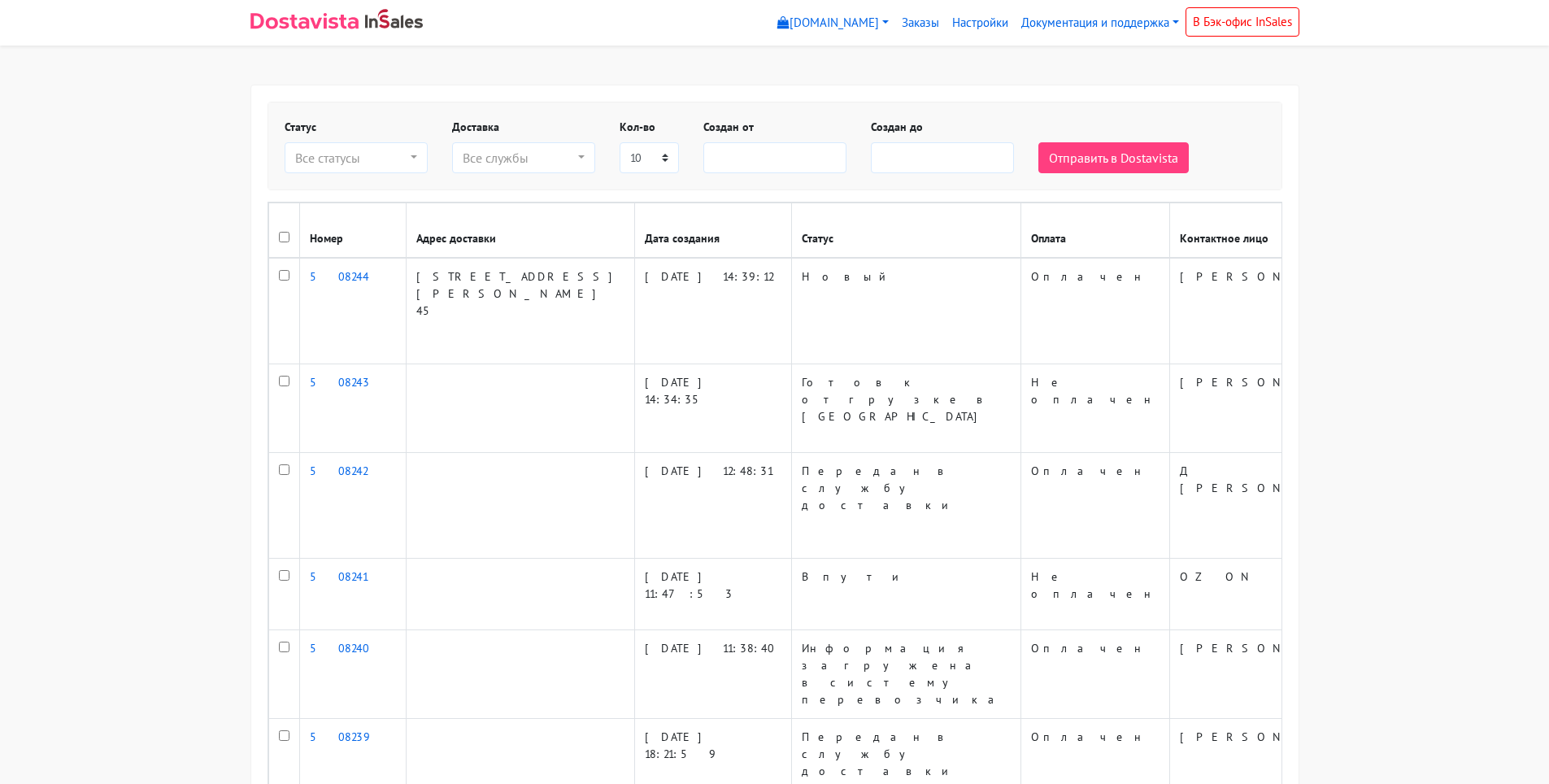
select select
click at [287, 280] on input "checkbox" at bounding box center [284, 275] width 10 height 10
checkbox input "true"
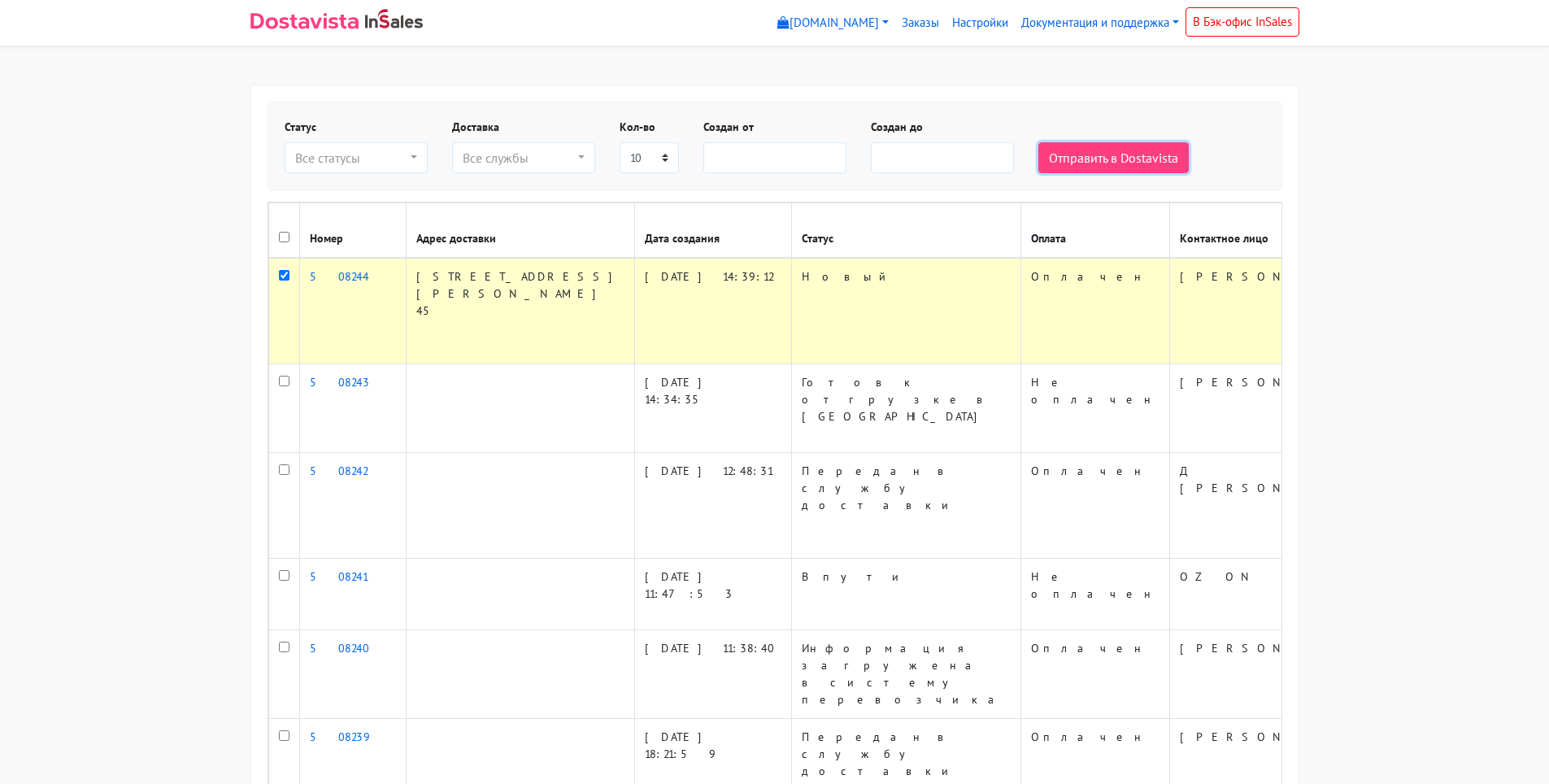
click at [1084, 165] on button "Отправить в Dostavista" at bounding box center [1113, 158] width 150 height 31
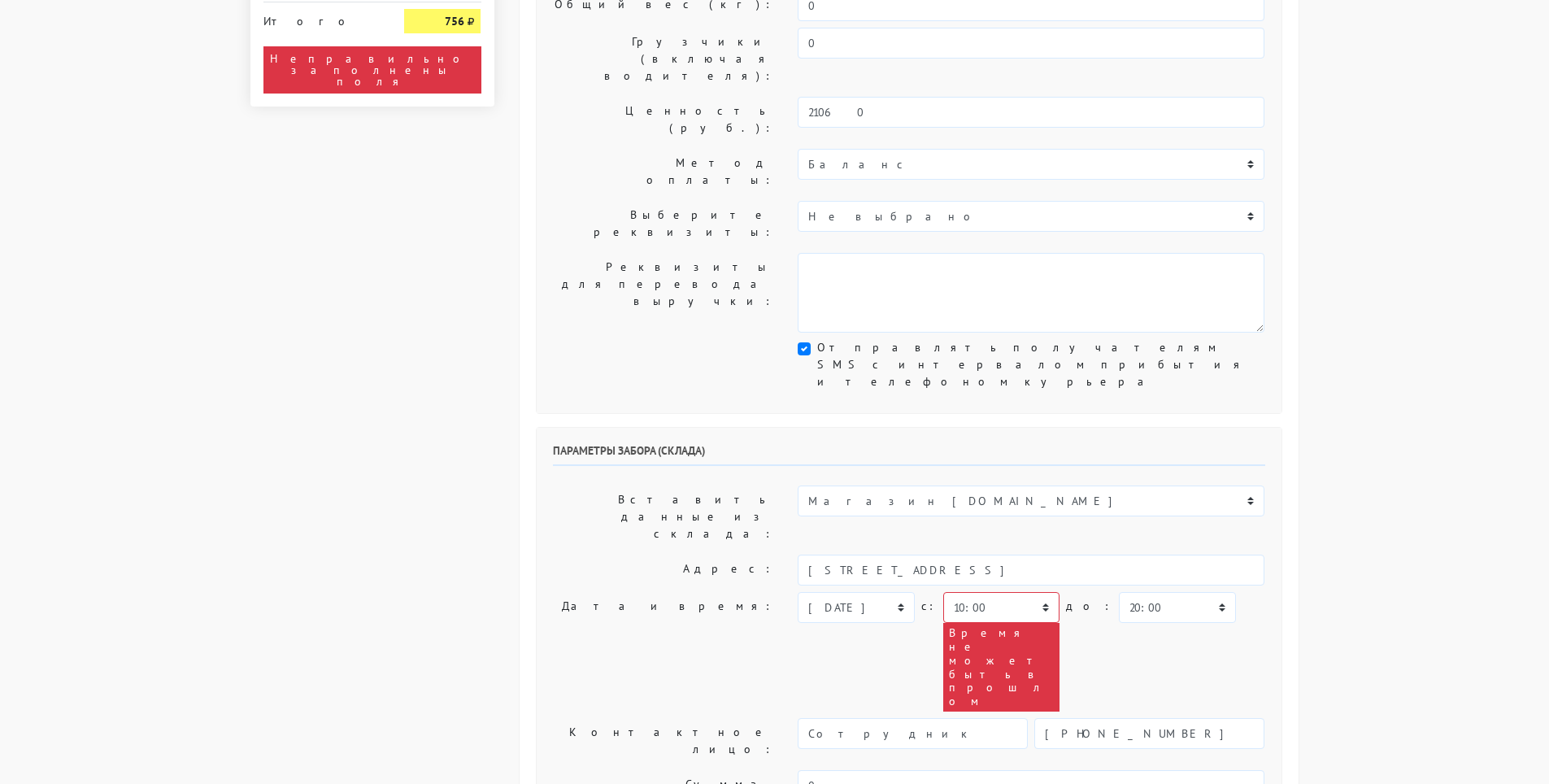
scroll to position [433, 0]
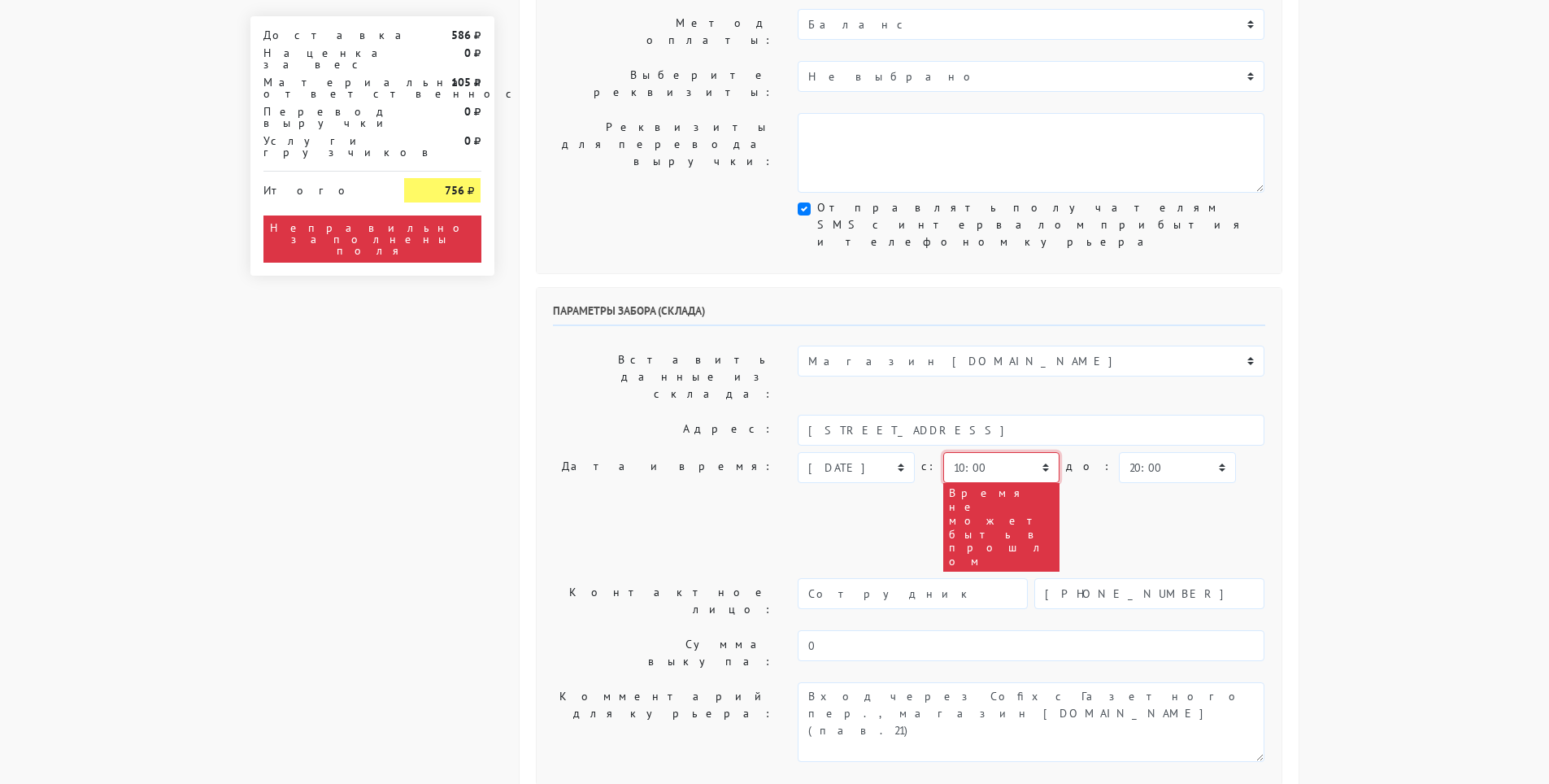
click at [1031, 452] on select "00:00 00:30 01:00 01:30 02:00 02:30 03:00 03:30 04:00 04:30 05:00 05:30 06:00 0…" at bounding box center [1001, 468] width 116 height 31
select select "16:00"
click at [943, 452] on select "00:00 00:30 01:00 01:30 02:00 02:30 03:00 03:30 04:00 04:30 05:00 05:30 06:00 0…" at bounding box center [1001, 468] width 116 height 31
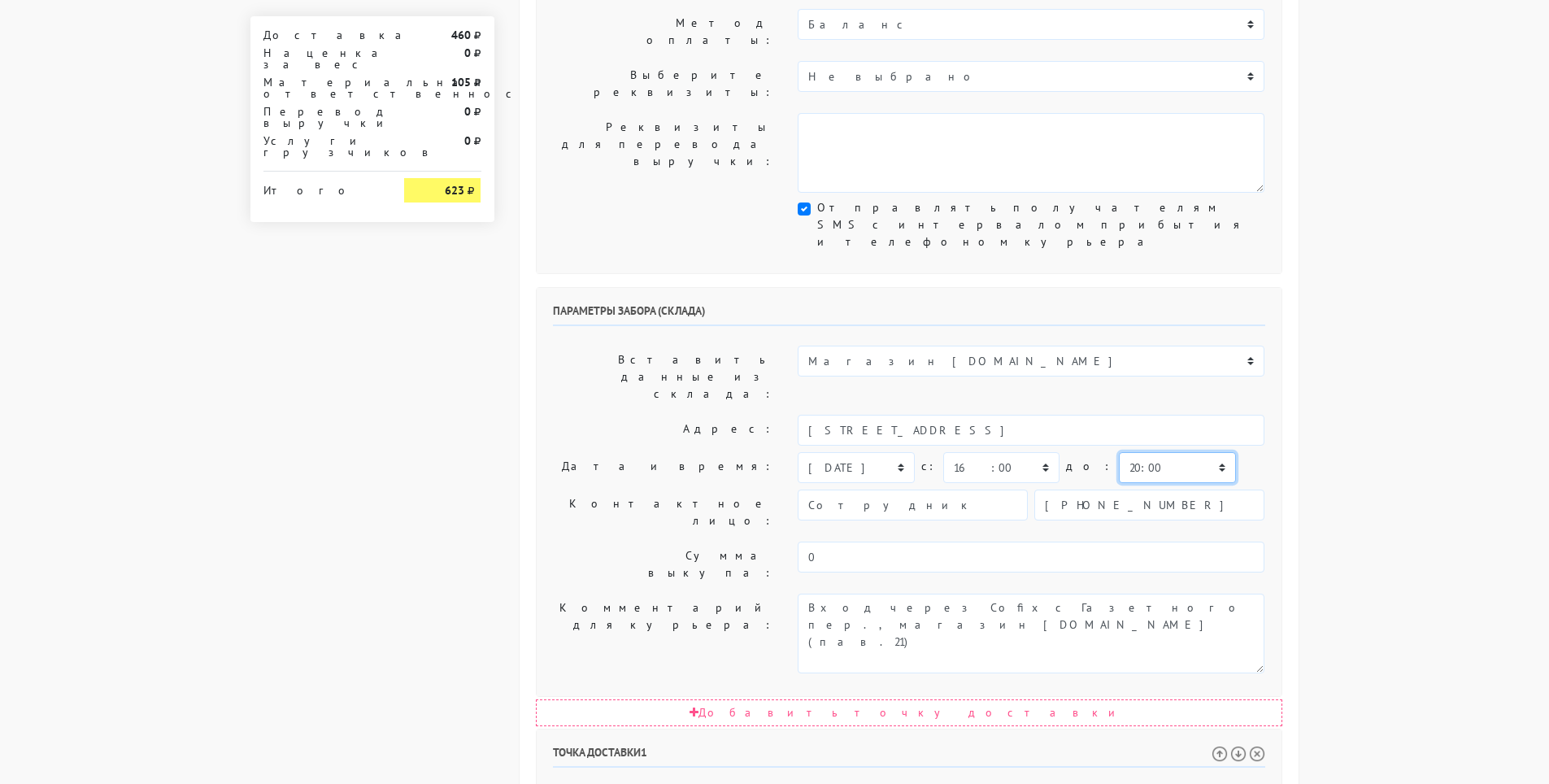
click at [1142, 452] on select "00:00 00:30 01:00 01:30 02:00 02:30 03:00 03:30 04:00 04:30 05:00 05:30 06:00 0…" at bounding box center [1177, 468] width 116 height 31
select select "16:30"
click at [1119, 452] on select "00:00 00:30 01:00 01:30 02:00 02:30 03:00 03:30 04:00 04:30 05:00 05:30 06:00 0…" at bounding box center [1177, 468] width 116 height 31
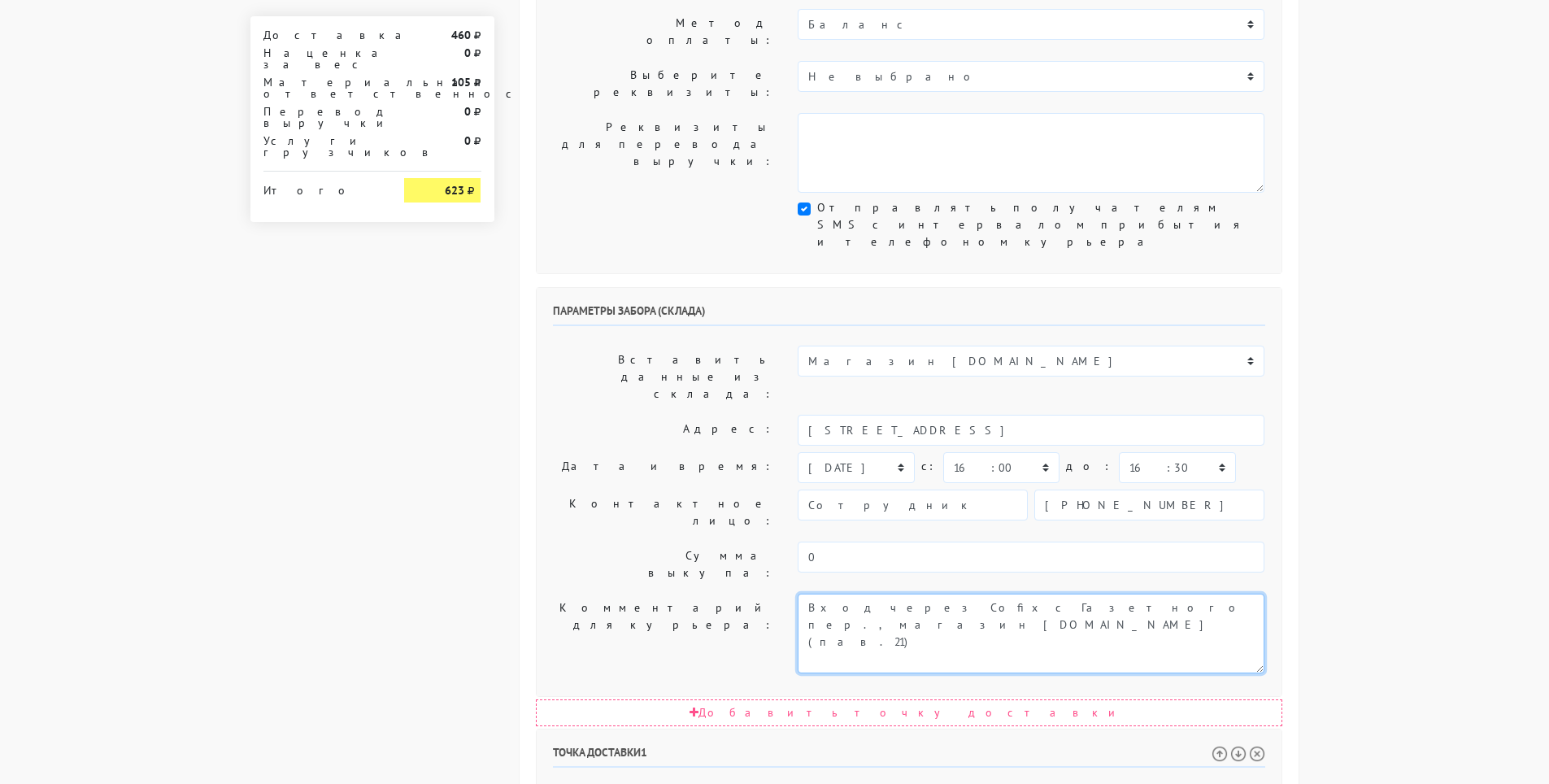
click at [1178, 594] on textarea "Вход через Cofix с Газетного пер., магазин ОпаснаяБритва.рф(пав.21)" at bounding box center [1032, 634] width 467 height 80
click at [880, 594] on textarea "Вход через Cofix с Газетного пер., магазин ОпаснаяБритва.рф(пав.21)" at bounding box center [1032, 634] width 467 height 80
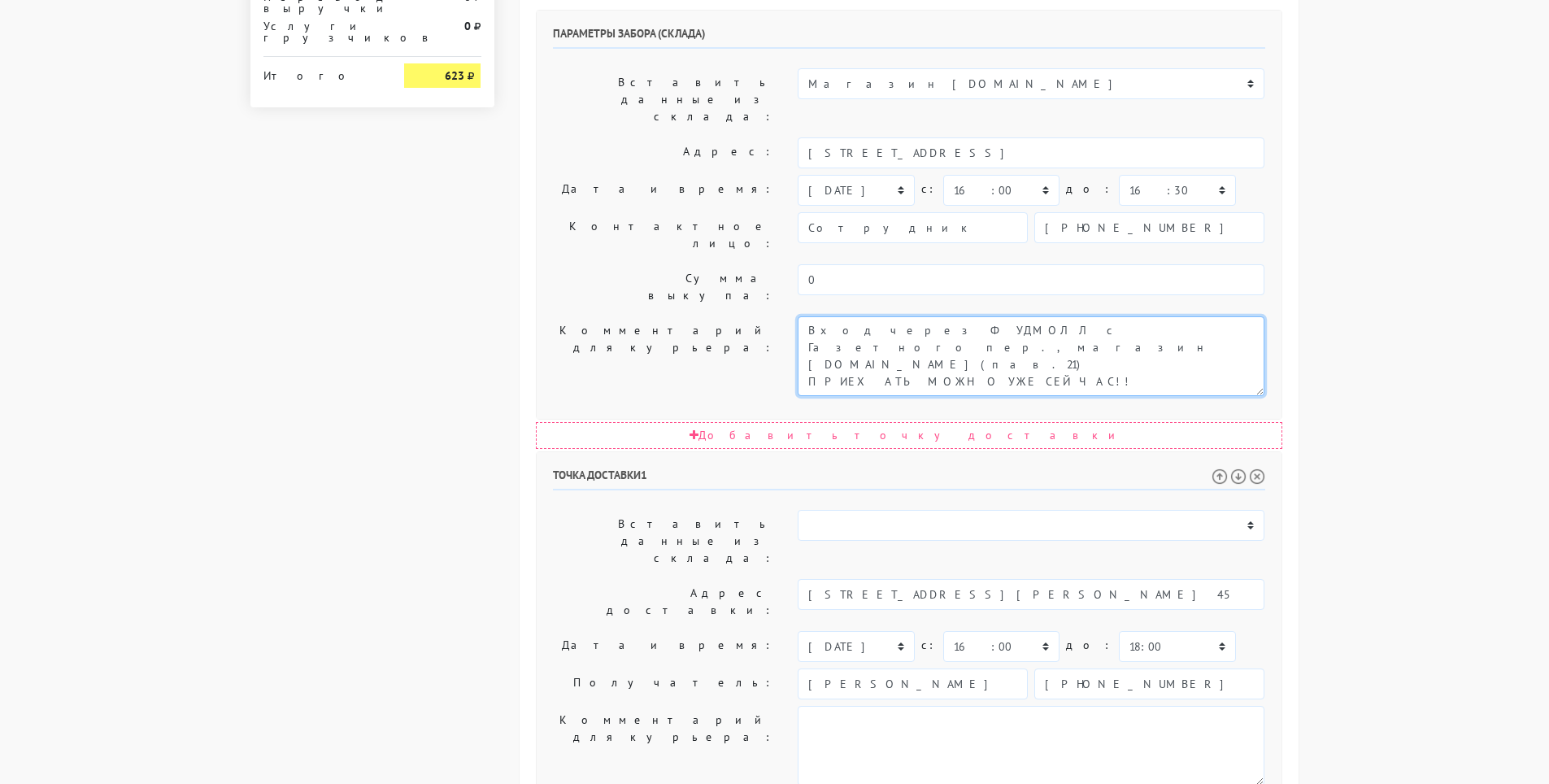
scroll to position [716, 0]
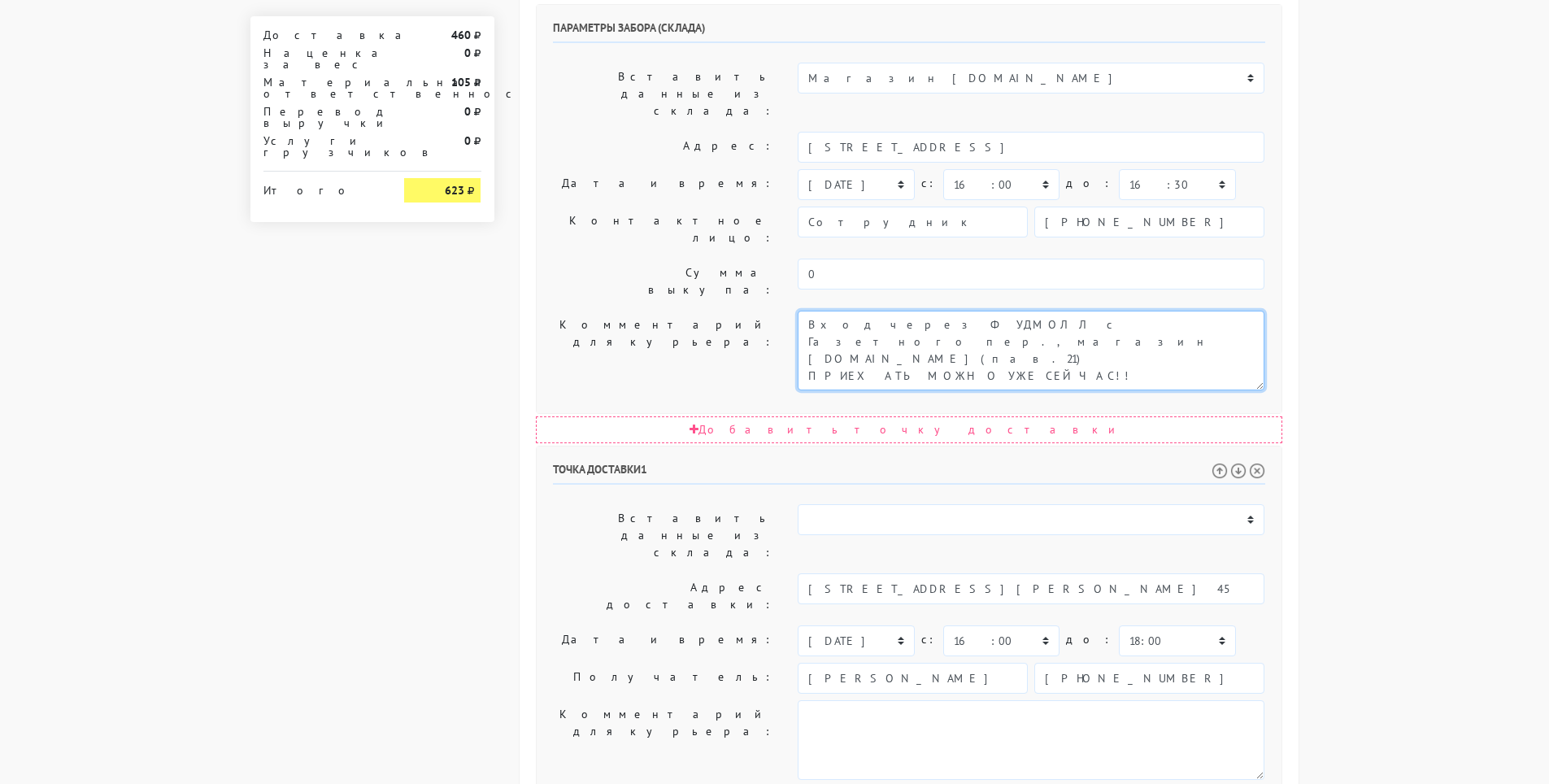
type textarea "Вход через ФУДМОЛЛ с Газетного пер., магазин ОпаснаяБритва.рф(пав.21) ПРИЕХАТЬ …"
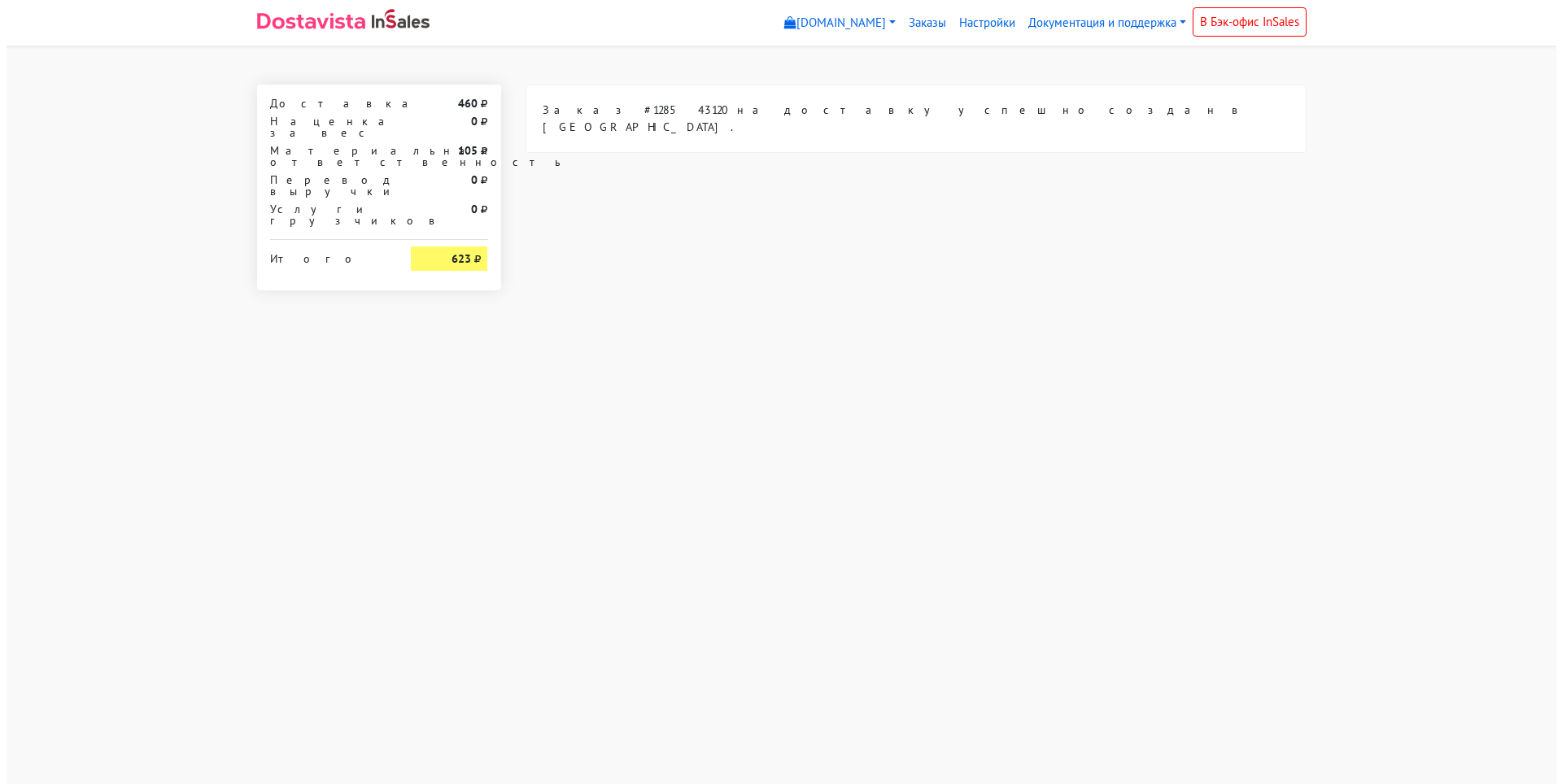
scroll to position [0, 0]
